Goal: Find specific page/section: Find specific page/section

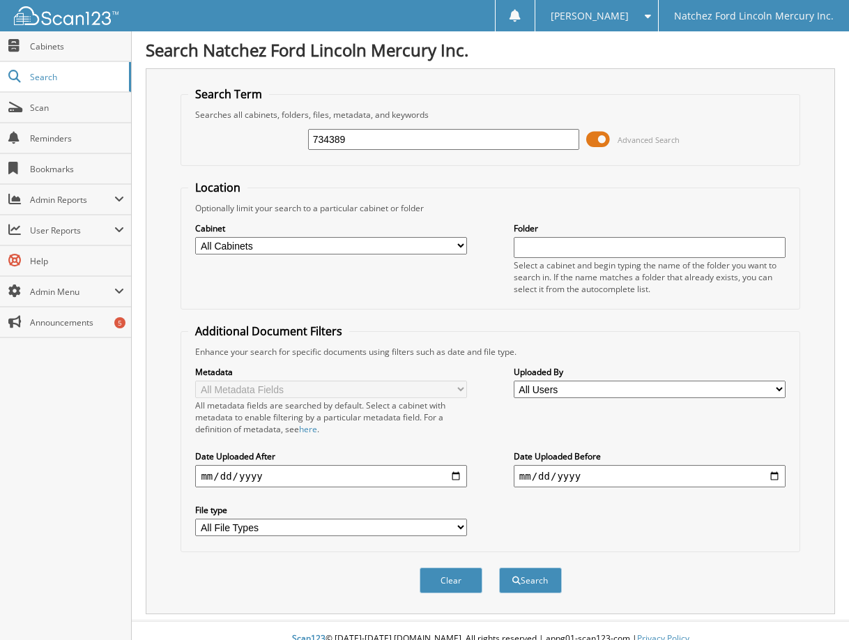
type input "734389"
click at [499, 567] on button "Search" at bounding box center [530, 580] width 63 height 26
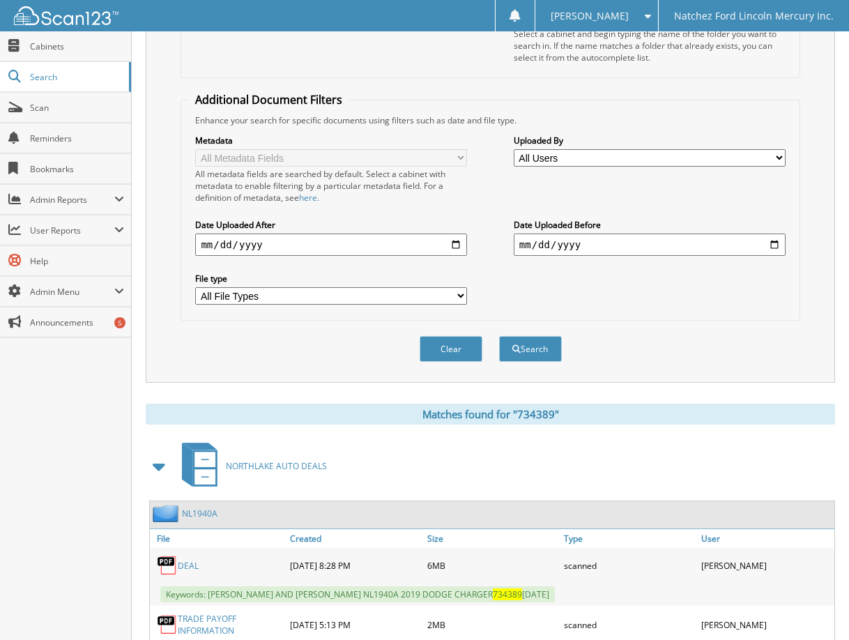
scroll to position [92, 0]
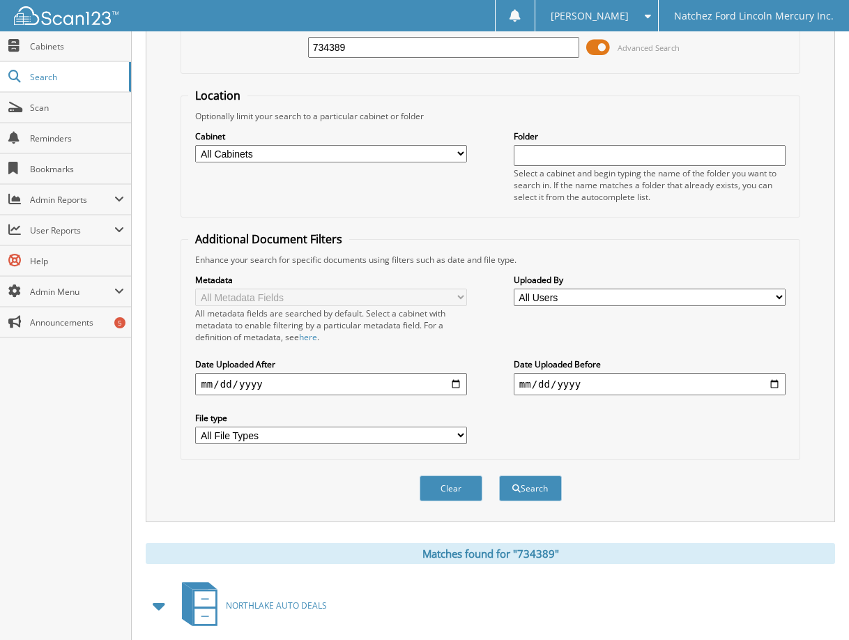
drag, startPoint x: 377, startPoint y: 52, endPoint x: 261, endPoint y: 36, distance: 117.4
click at [262, 36] on div "734389 Advanced Search" at bounding box center [490, 48] width 604 height 38
type input "[PERSON_NAME]"
click at [499, 475] on button "Search" at bounding box center [530, 488] width 63 height 26
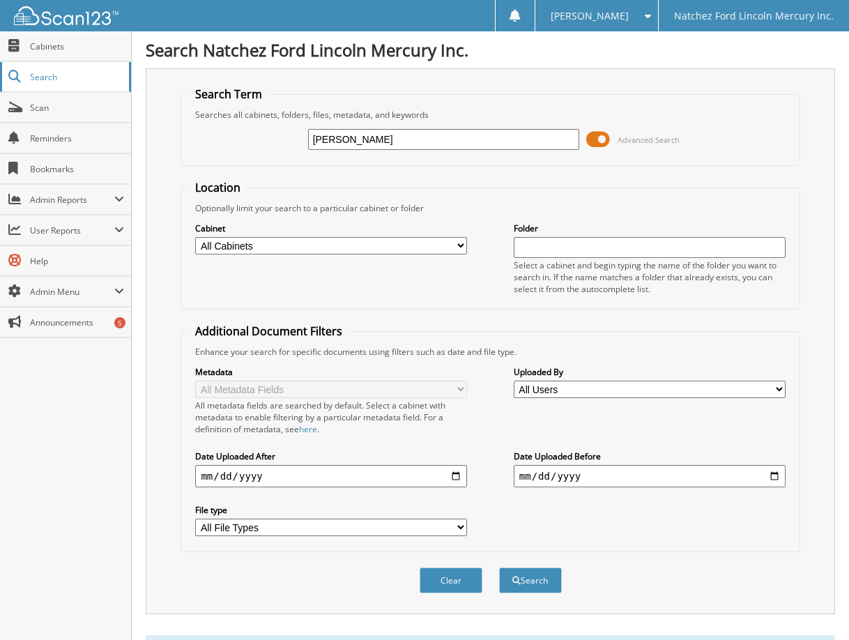
click at [56, 80] on span "Search" at bounding box center [76, 77] width 92 height 12
type input "nl1994"
click at [499, 567] on button "Search" at bounding box center [530, 580] width 63 height 26
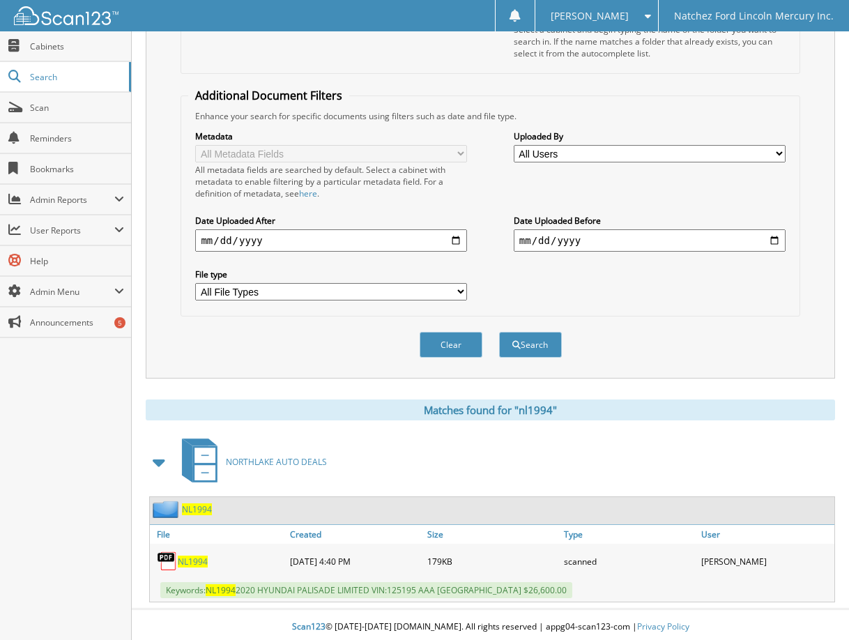
scroll to position [240, 0]
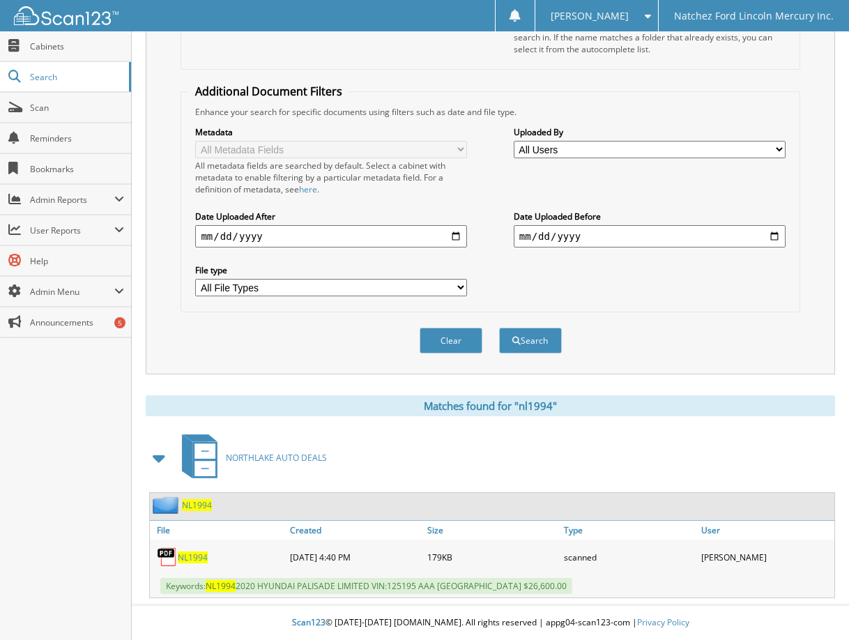
click at [204, 556] on span "NL1994" at bounding box center [193, 557] width 30 height 12
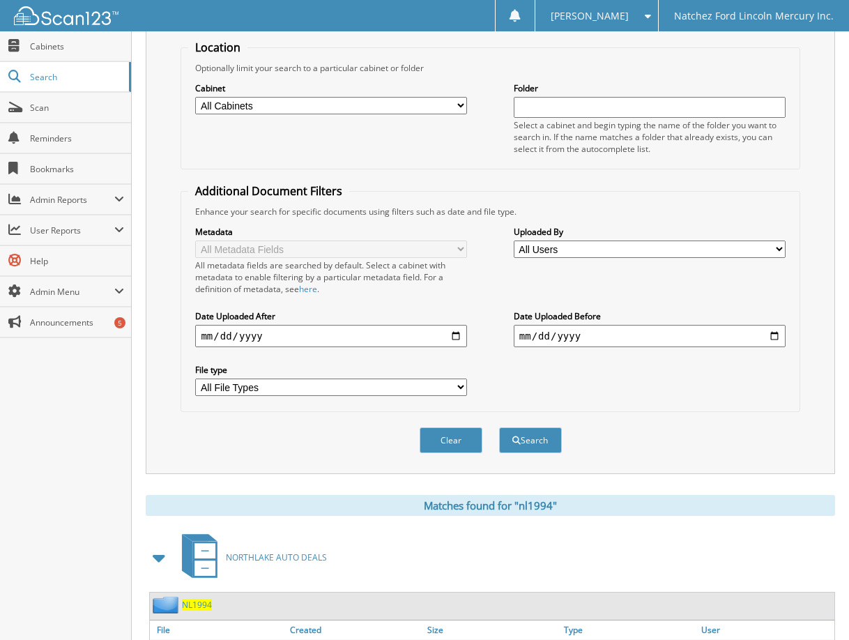
scroll to position [0, 0]
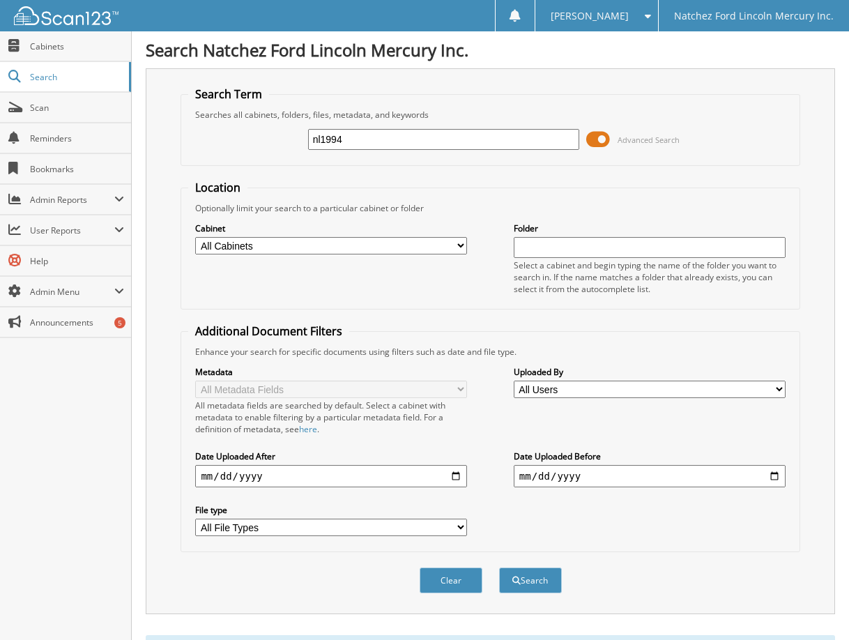
drag, startPoint x: 401, startPoint y: 142, endPoint x: 203, endPoint y: 133, distance: 198.2
click at [203, 133] on div "nl1994 Advanced Search" at bounding box center [490, 140] width 604 height 38
type input "cb1943"
click at [499, 567] on button "Search" at bounding box center [530, 580] width 63 height 26
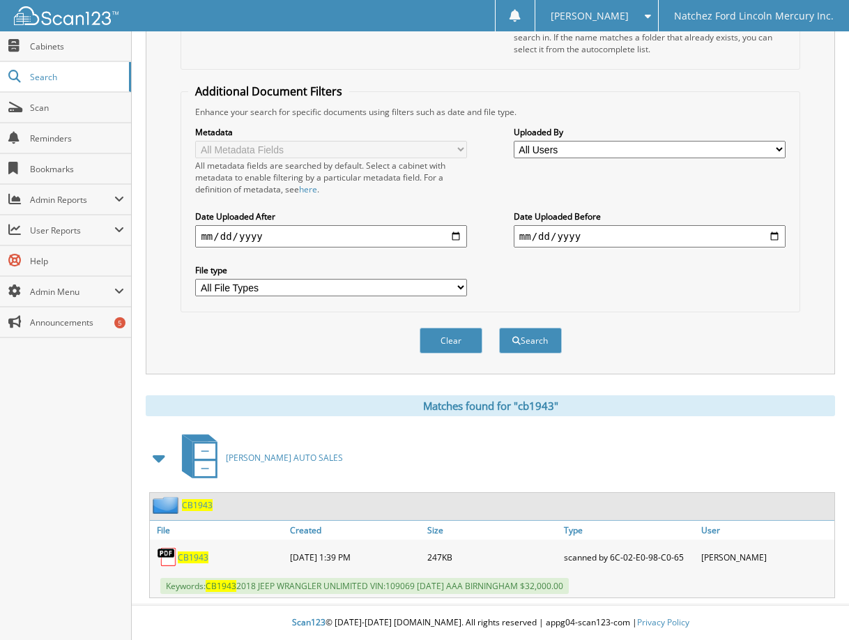
click at [192, 555] on span "CB1943" at bounding box center [193, 557] width 31 height 12
